Goal: Task Accomplishment & Management: Manage account settings

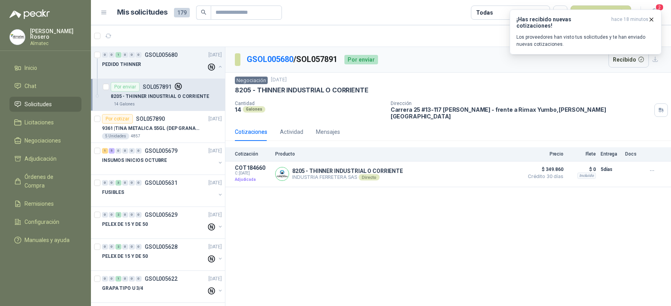
click at [579, 39] on p "Los proveedores han visto tus solicitudes y te han enviado nuevas cotizaciones." at bounding box center [585, 41] width 138 height 14
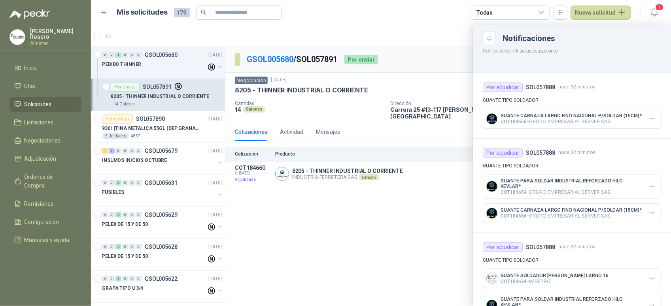
click at [290, 268] on div at bounding box center [381, 165] width 580 height 281
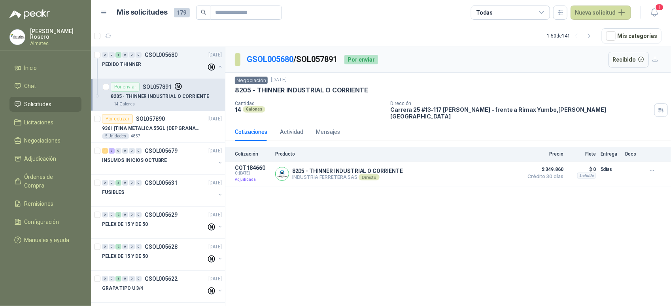
drag, startPoint x: 582, startPoint y: 242, endPoint x: 528, endPoint y: 127, distance: 127.1
click at [582, 243] on div "GSOL005680 / SOL057891 Por enviar Recibido Negociación [DATE] 8205 - THINNER IN…" at bounding box center [447, 178] width 445 height 262
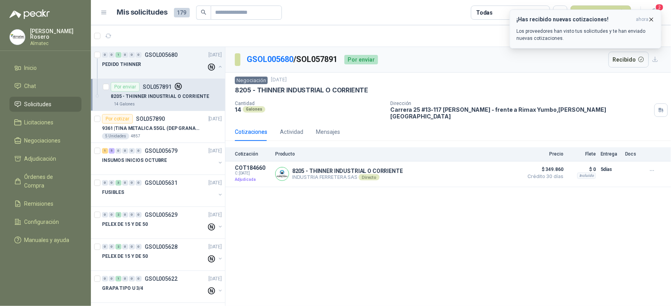
click at [652, 18] on icon "button" at bounding box center [651, 19] width 3 height 3
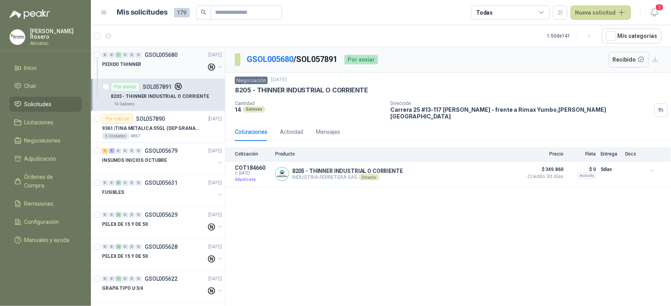
click at [217, 67] on button "button" at bounding box center [220, 67] width 6 height 6
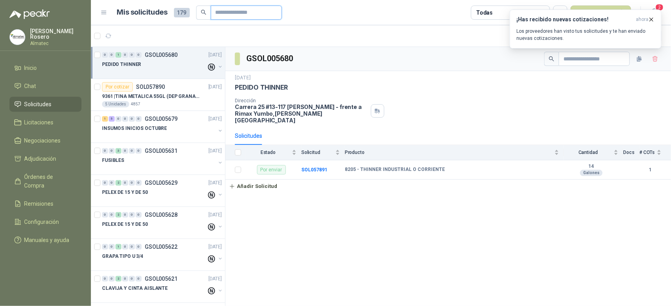
click at [247, 14] on input "text" at bounding box center [242, 12] width 55 height 13
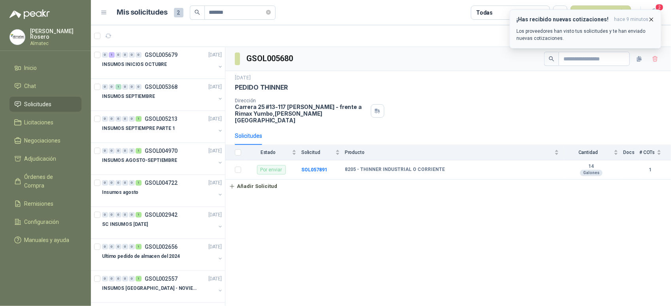
click at [650, 21] on icon "button" at bounding box center [651, 19] width 7 height 7
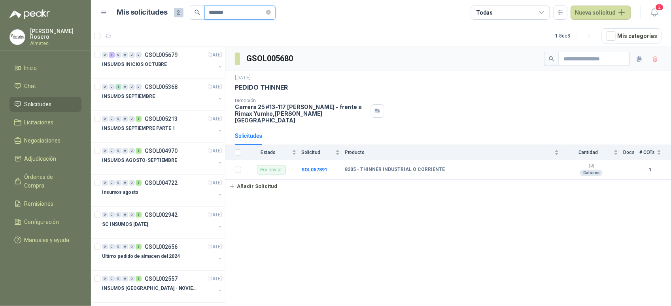
drag, startPoint x: 218, startPoint y: 12, endPoint x: 228, endPoint y: 15, distance: 10.6
click at [218, 12] on input "*******" at bounding box center [236, 12] width 55 height 13
drag, startPoint x: 249, startPoint y: 15, endPoint x: 160, endPoint y: -6, distance: 91.3
click at [160, 0] on html "[PERSON_NAME] Almatec Inicio Chat Solicitudes Licitaciones Negociaciones Adjudi…" at bounding box center [335, 153] width 671 height 306
type input "*"
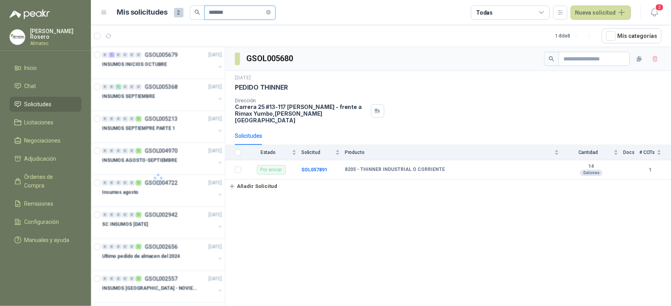
type input "*******"
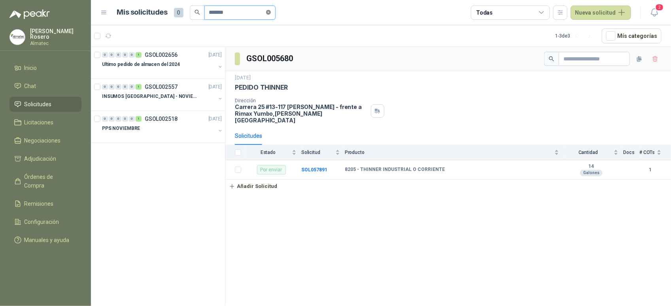
click at [271, 15] on span at bounding box center [268, 13] width 5 height 8
click at [655, 14] on icon "button" at bounding box center [654, 13] width 10 height 10
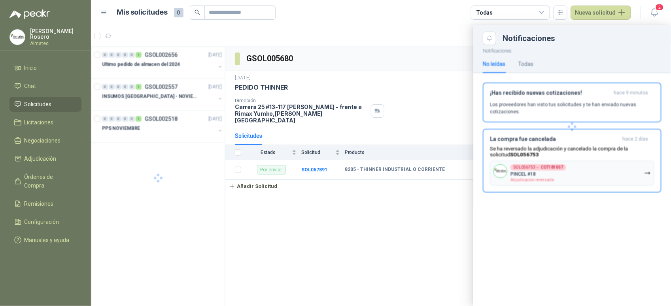
drag, startPoint x: 605, startPoint y: 89, endPoint x: 593, endPoint y: 107, distance: 21.3
click at [605, 92] on div at bounding box center [572, 127] width 198 height 164
click at [560, 162] on button "SOL056753 → COT181007 PINCEL #18 Adjudicación reversada" at bounding box center [572, 173] width 164 height 25
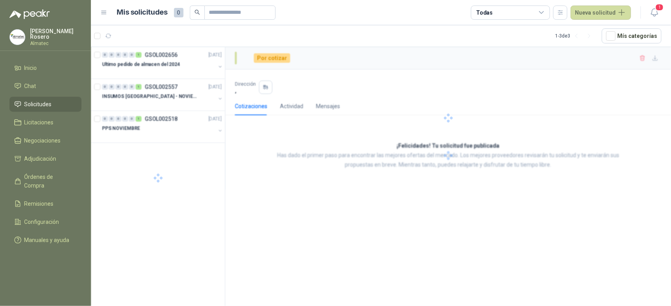
click at [259, 174] on div at bounding box center [447, 118] width 445 height 143
click at [657, 12] on icon "button" at bounding box center [653, 13] width 7 height 8
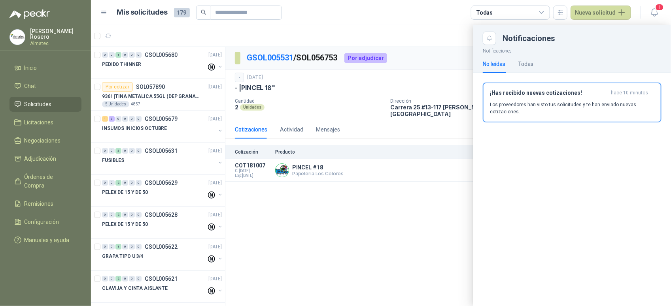
drag, startPoint x: 285, startPoint y: 209, endPoint x: 315, endPoint y: 202, distance: 30.1
click at [285, 209] on div at bounding box center [381, 165] width 580 height 281
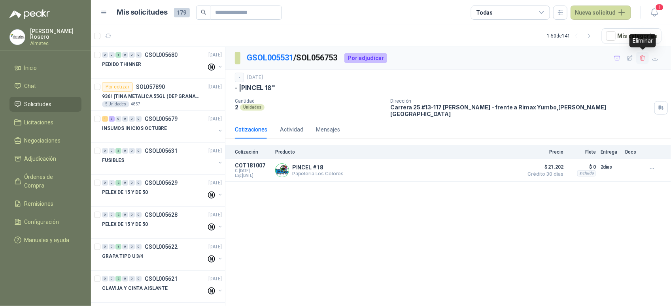
click at [643, 60] on icon "button" at bounding box center [642, 58] width 7 height 7
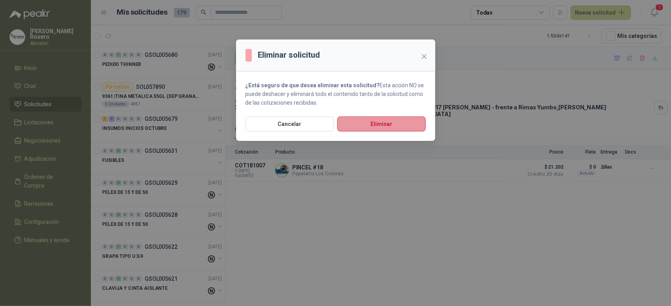
click at [409, 123] on button "Eliminar" at bounding box center [381, 124] width 89 height 15
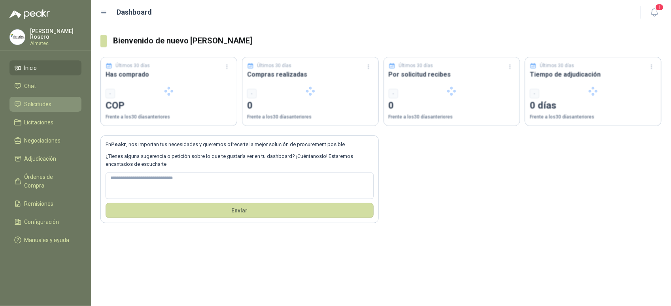
click at [46, 107] on span "Solicitudes" at bounding box center [38, 104] width 27 height 9
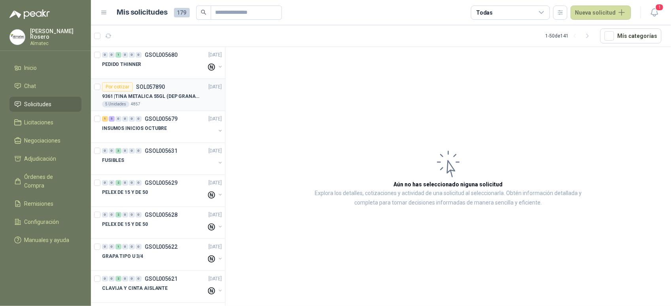
click at [162, 91] on div "Por cotizar SOL057890" at bounding box center [133, 86] width 63 height 9
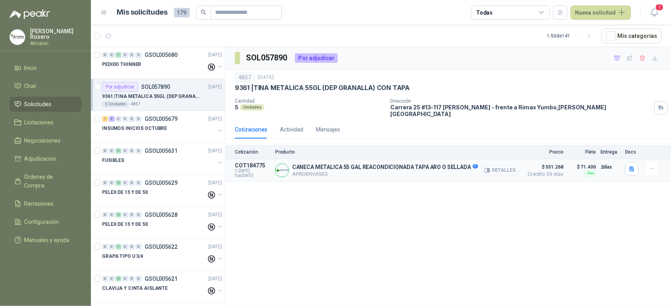
click at [497, 165] on button "Detalles" at bounding box center [500, 170] width 37 height 11
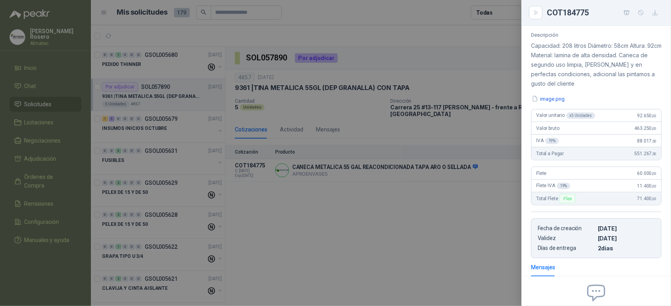
scroll to position [72, 0]
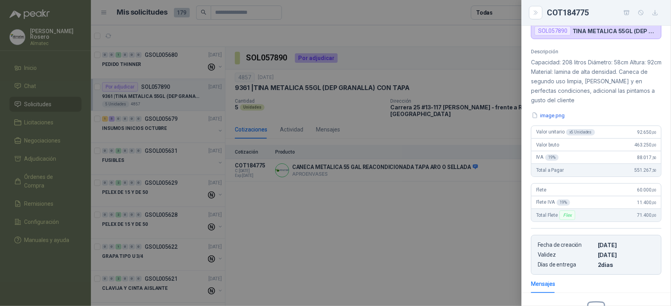
click at [457, 239] on div at bounding box center [335, 153] width 671 height 306
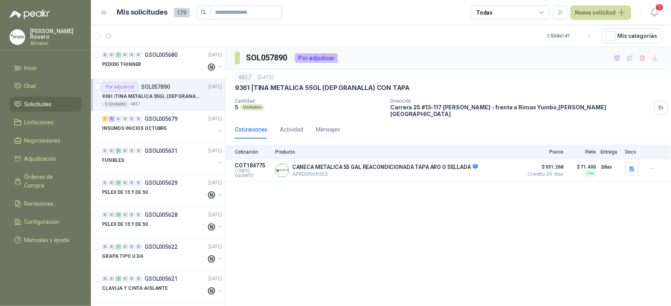
click at [651, 233] on div "SOL057890 Por adjudicar 4857 29 sept, 2025 9361 | TINA METALICA 55GL (DEP GRANA…" at bounding box center [447, 178] width 445 height 262
